Goal: Task Accomplishment & Management: Manage account settings

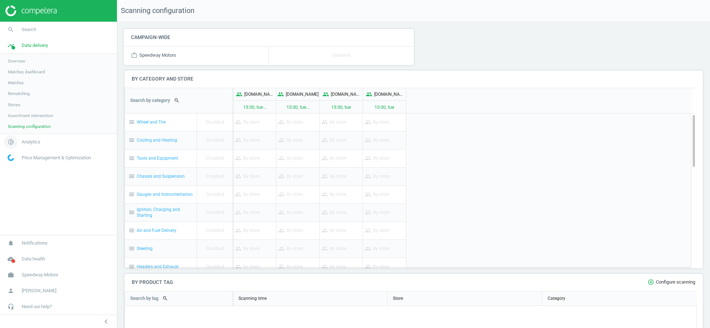
click at [28, 139] on span "Analytics" at bounding box center [31, 142] width 19 height 6
click at [19, 87] on span "Products" at bounding box center [16, 88] width 17 height 6
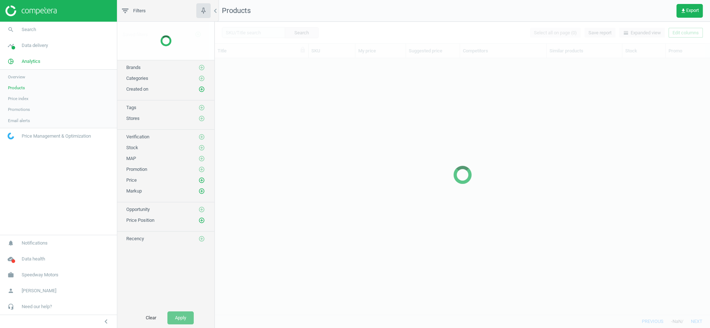
scroll to position [244, 489]
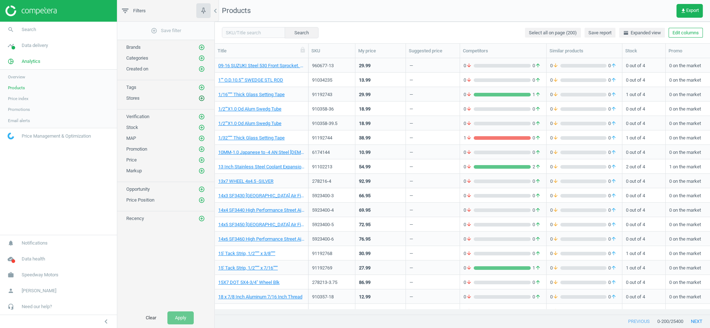
click at [202, 98] on icon "add_circle_outline" at bounding box center [201, 98] width 6 height 6
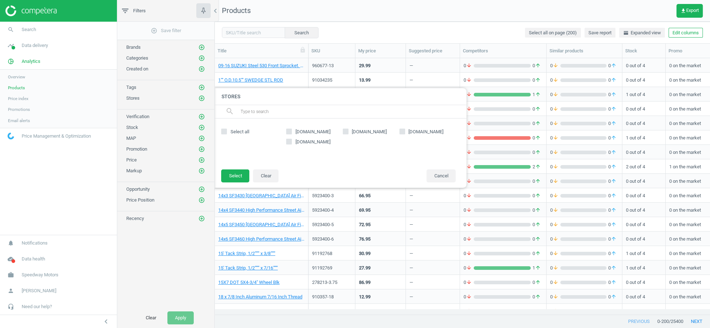
click at [292, 131] on label "[DOMAIN_NAME]" at bounding box center [314, 131] width 57 height 6
click at [292, 131] on input "[DOMAIN_NAME]" at bounding box center [289, 131] width 5 height 5
checkbox input "true"
click at [243, 175] on button "Select" at bounding box center [235, 175] width 28 height 13
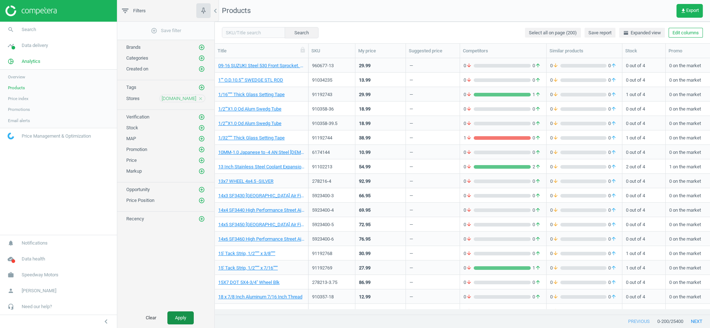
click at [184, 316] on button "Apply" at bounding box center [180, 317] width 26 height 13
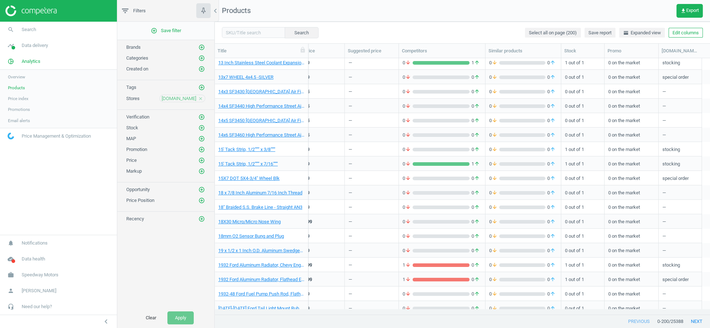
scroll to position [103, 0]
click at [202, 126] on icon "add_circle_outline" at bounding box center [201, 128] width 6 height 6
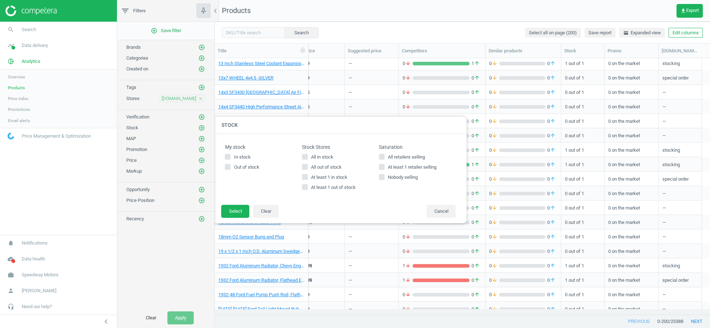
click at [244, 167] on span "Out of stock" at bounding box center [246, 167] width 28 height 6
click at [230, 167] on input "Out of stock" at bounding box center [228, 166] width 5 height 5
checkbox input "true"
click at [239, 213] on button "Select" at bounding box center [235, 211] width 28 height 13
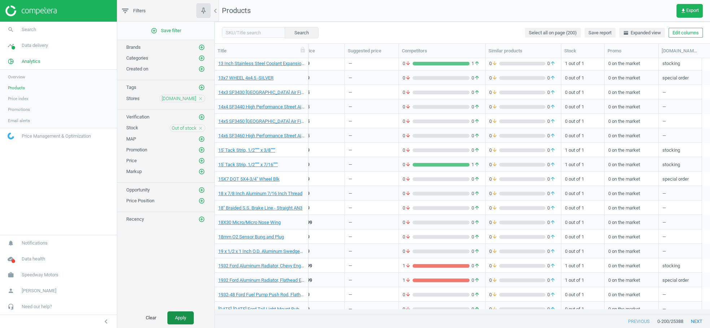
click at [189, 318] on button "Apply" at bounding box center [180, 317] width 26 height 13
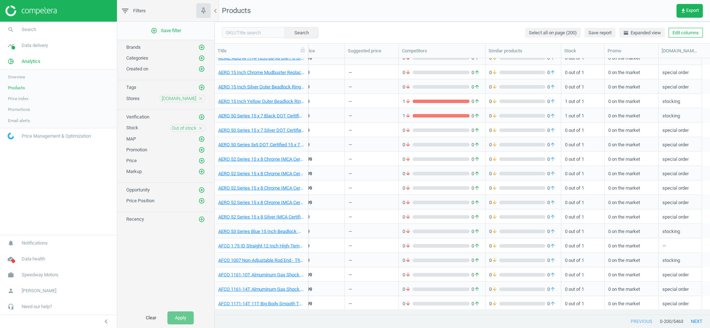
scroll to position [1827, 0]
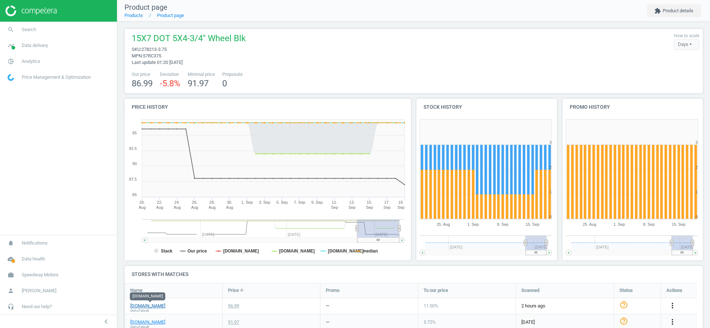
click at [161, 307] on link "[DOMAIN_NAME]" at bounding box center [147, 305] width 35 height 6
